Goal: Task Accomplishment & Management: Use online tool/utility

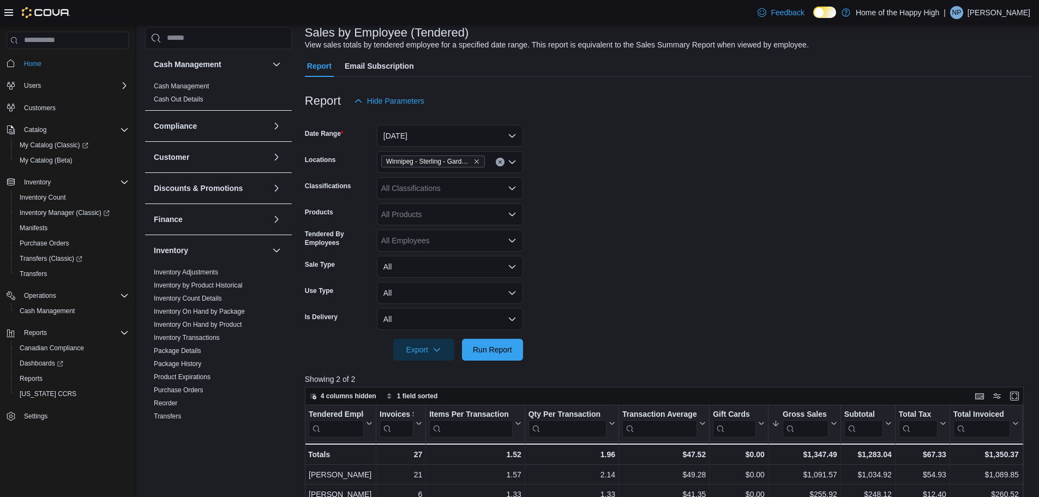
scroll to position [55, 0]
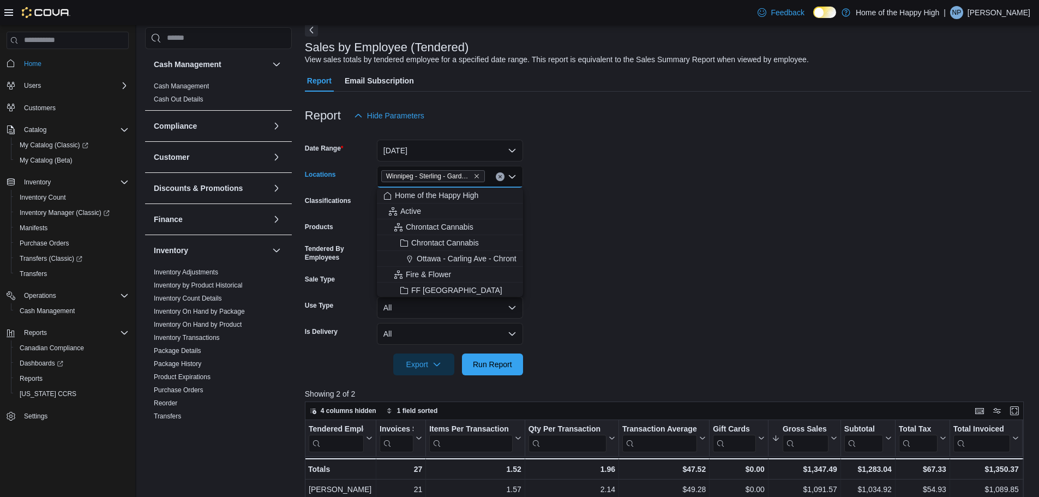
click at [489, 182] on input "Locations" at bounding box center [489, 176] width 1 height 13
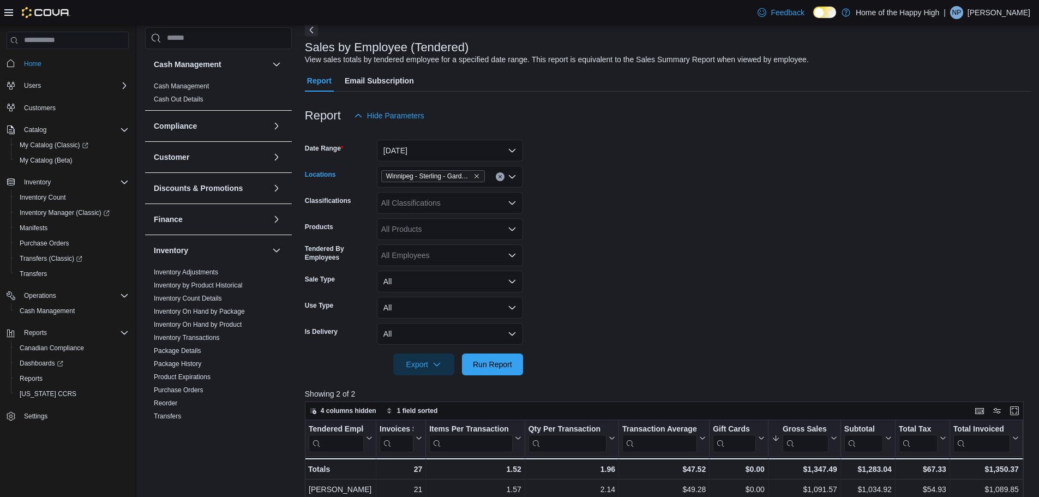
scroll to position [109, 0]
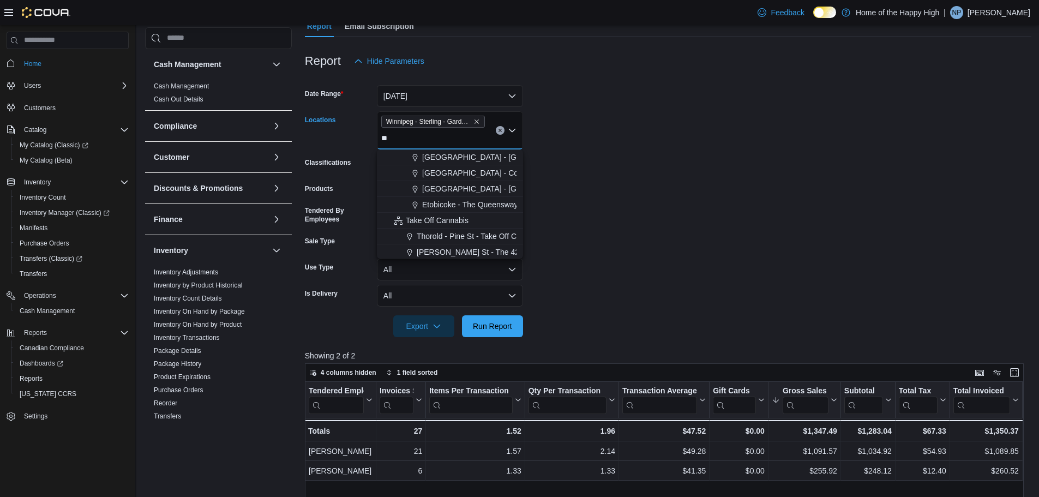
type input "*"
type input "***"
click at [438, 193] on span "Winnipeg - Main & Inkster - The Joint" at bounding box center [479, 188] width 125 height 11
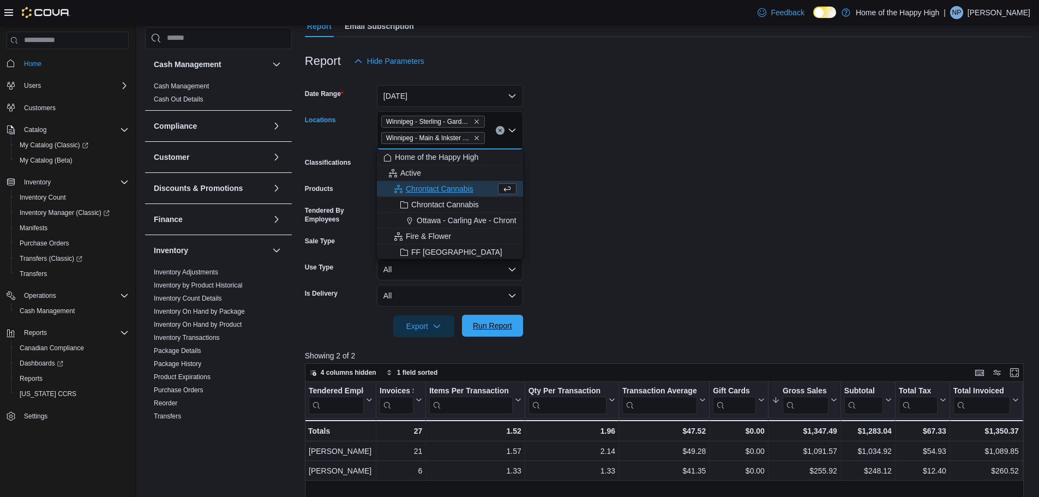
click at [500, 327] on span "Run Report" at bounding box center [492, 325] width 39 height 11
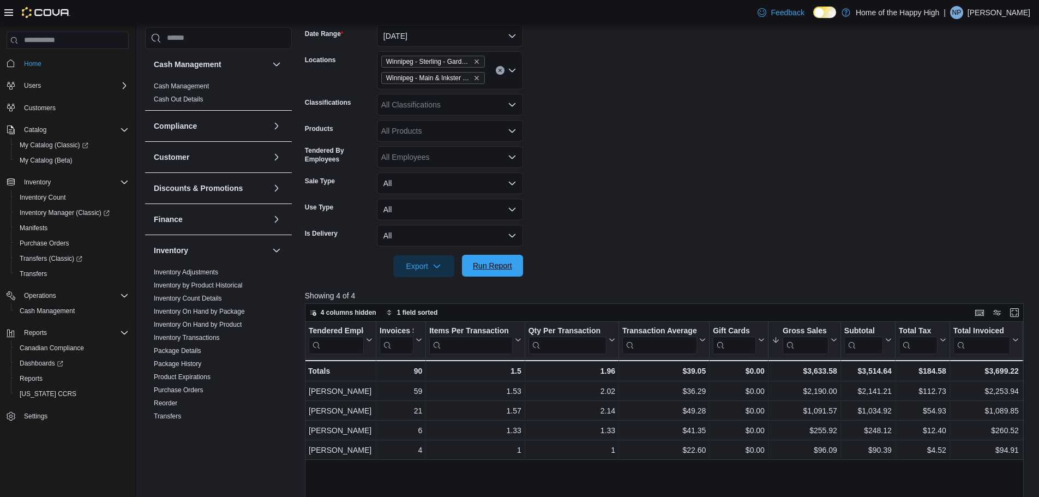
scroll to position [164, 0]
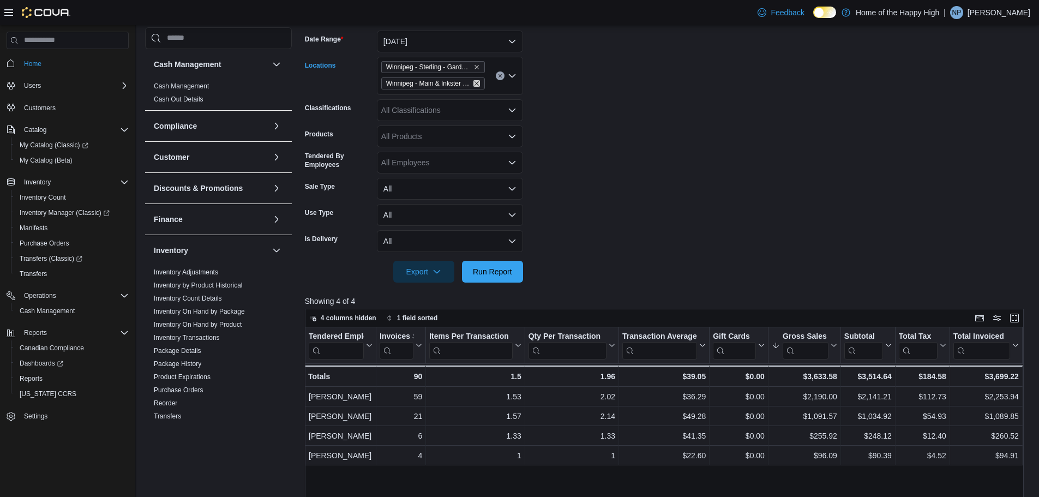
click at [477, 85] on icon "Remove Winnipeg - Main & Inkster - The Joint from selection in this group" at bounding box center [476, 83] width 7 height 7
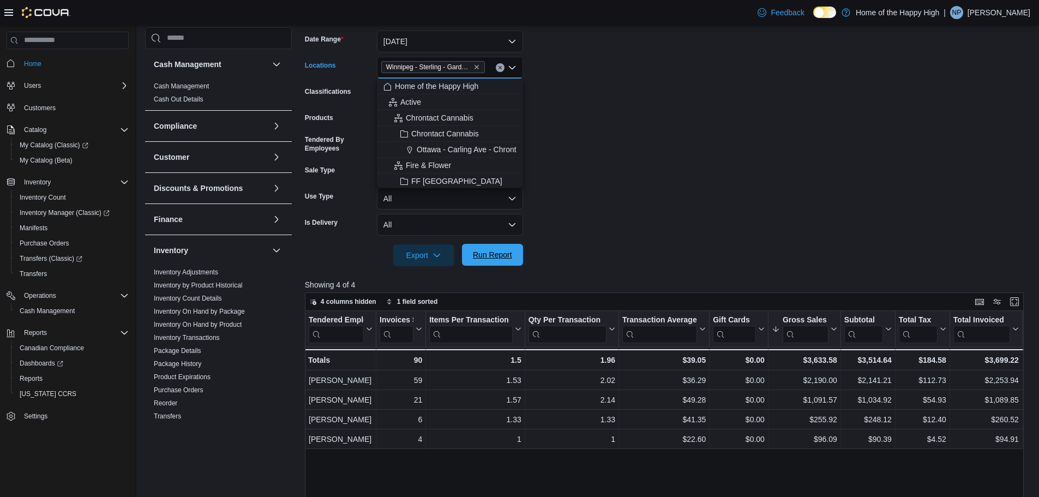
click at [498, 258] on span "Run Report" at bounding box center [492, 254] width 39 height 11
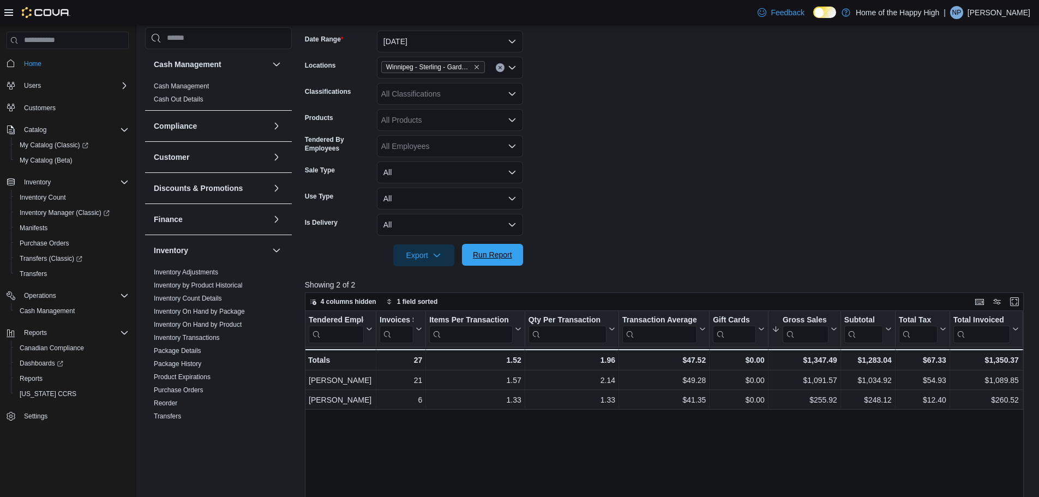
click at [501, 247] on span "Run Report" at bounding box center [492, 255] width 48 height 22
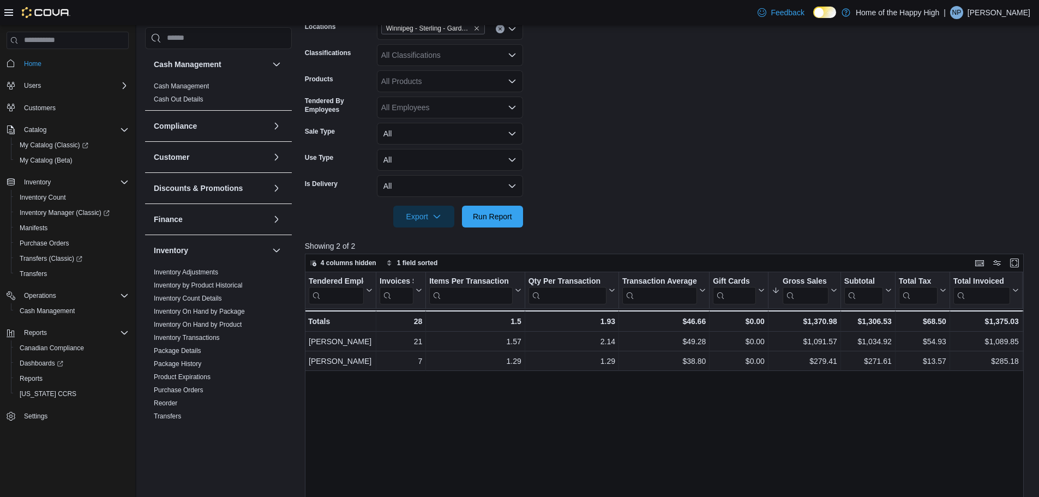
scroll to position [218, 0]
